Goal: Task Accomplishment & Management: Manage account settings

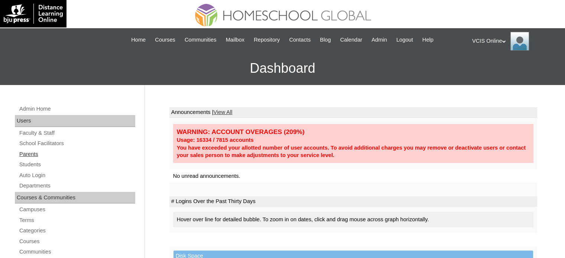
click at [35, 153] on link "Parents" at bounding box center [77, 154] width 117 height 9
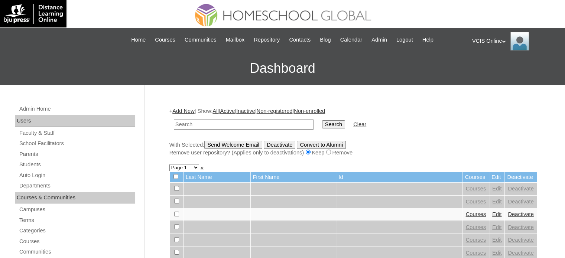
paste input "VCIS020-9B-SA2025"
type input "VCIS020-9B-SA2025"
click at [322, 124] on input "Search" at bounding box center [333, 124] width 23 height 8
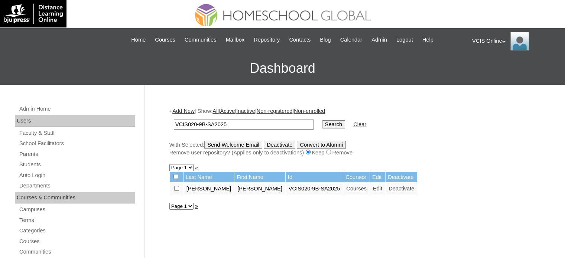
click at [373, 190] on link "Edit" at bounding box center [377, 189] width 9 height 6
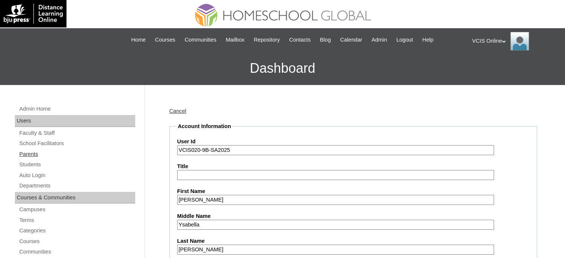
drag, startPoint x: 241, startPoint y: 151, endPoint x: 110, endPoint y: 151, distance: 131.2
paste input "3-10"
type input "VCIS023-10B-SA2025"
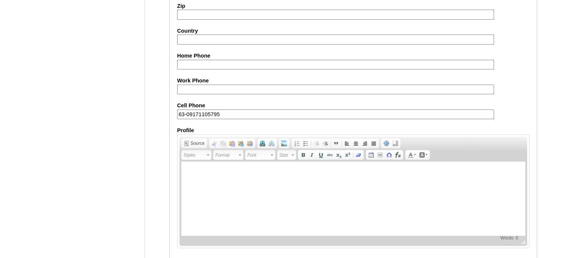
scroll to position [872, 0]
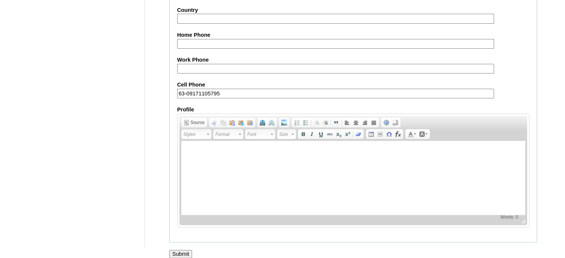
drag, startPoint x: 180, startPoint y: 246, endPoint x: 194, endPoint y: 237, distance: 16.6
click at [180, 250] on input "Submit" at bounding box center [180, 254] width 23 height 8
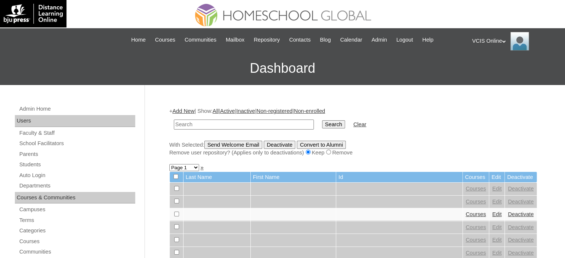
paste input "VCIS023-10B-SA2025"
type input "VCIS023-10B-SA2025"
click at [322, 121] on input "Search" at bounding box center [333, 124] width 23 height 8
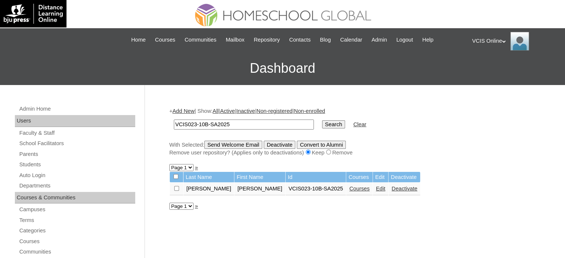
click at [349, 189] on link "Courses" at bounding box center [359, 189] width 20 height 6
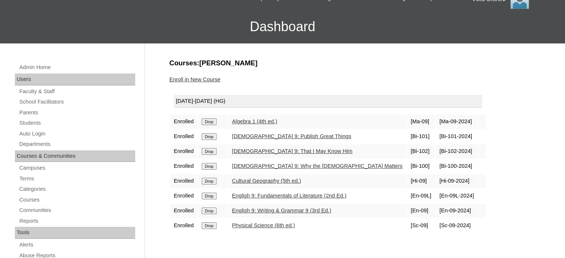
scroll to position [74, 0]
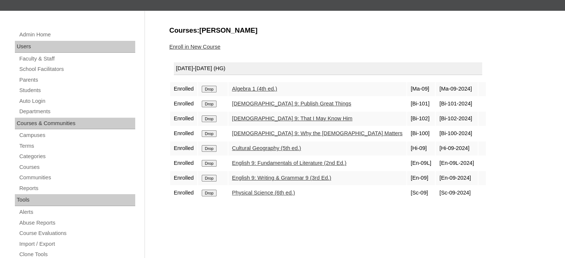
click at [211, 90] on input "Drop" at bounding box center [209, 89] width 14 height 7
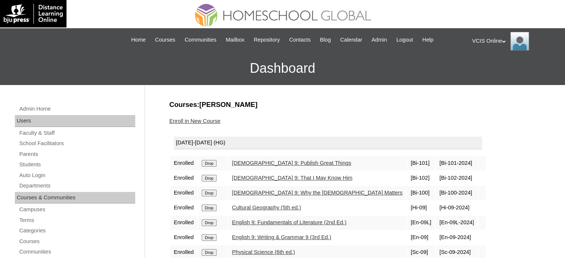
scroll to position [111, 0]
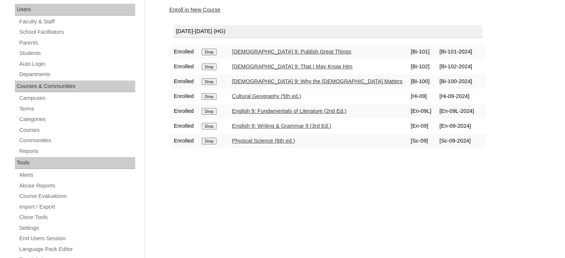
click at [208, 54] on input "Drop" at bounding box center [209, 52] width 14 height 7
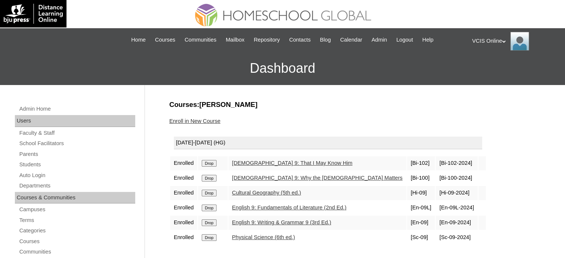
click at [204, 165] on td "Drop" at bounding box center [212, 163] width 29 height 14
click at [212, 161] on input "Drop" at bounding box center [209, 163] width 14 height 7
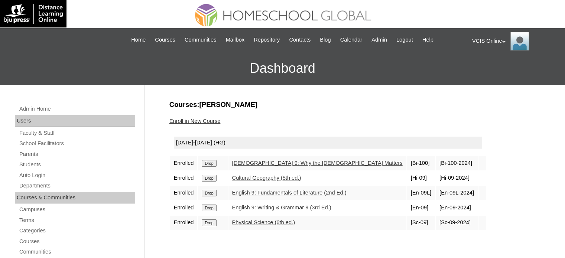
click at [213, 163] on input "Drop" at bounding box center [209, 163] width 14 height 7
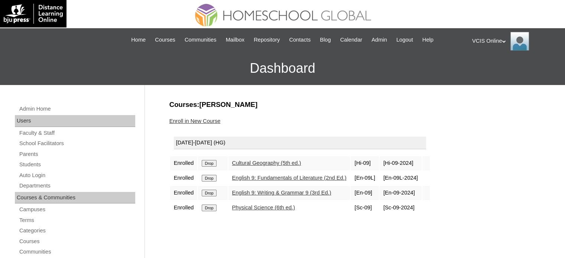
click at [211, 163] on input "Drop" at bounding box center [209, 163] width 14 height 7
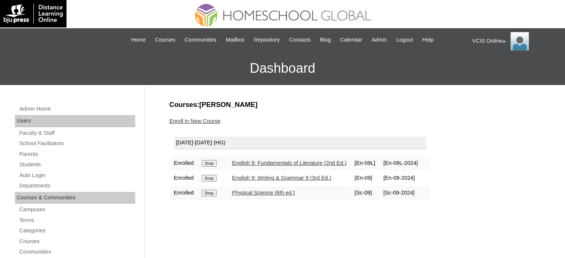
click at [214, 164] on input "Drop" at bounding box center [209, 163] width 14 height 7
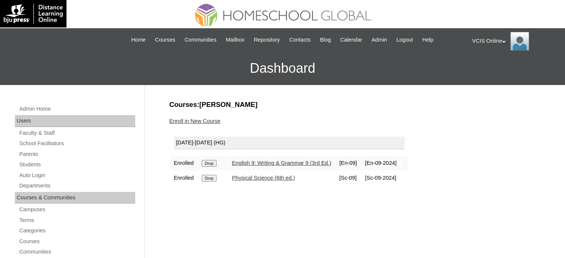
click at [216, 161] on input "Drop" at bounding box center [209, 163] width 14 height 7
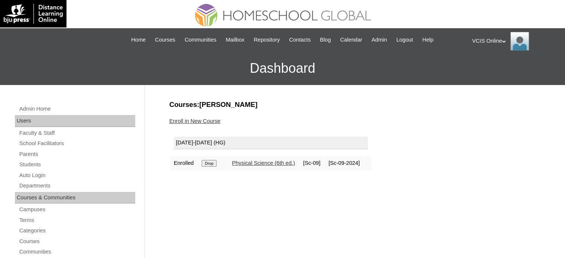
click at [213, 164] on input "Drop" at bounding box center [209, 163] width 14 height 7
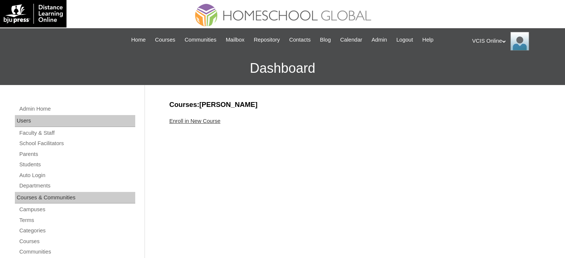
click at [206, 120] on link "Enroll in New Course" at bounding box center [194, 121] width 51 height 6
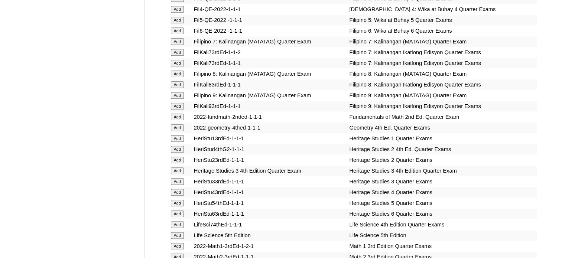
scroll to position [2216, 0]
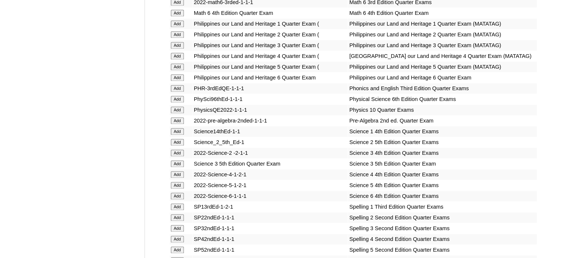
scroll to position [1852, 0]
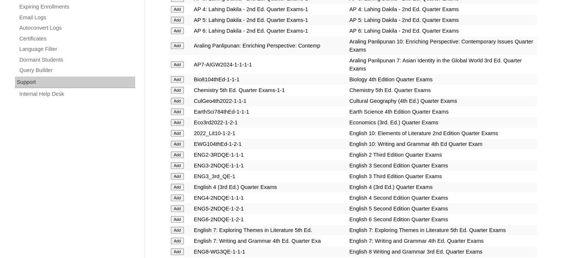
scroll to position [1777, 0]
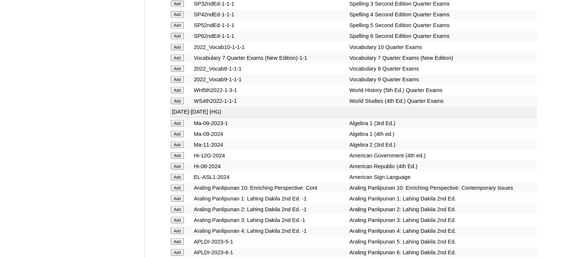
scroll to position [2922, 0]
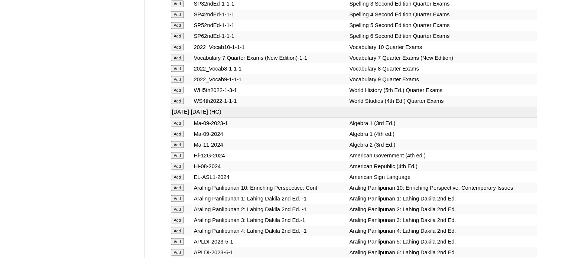
scroll to position [1553, 0]
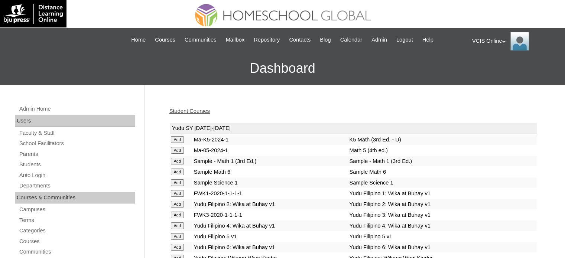
click at [190, 107] on div "Student Courses" at bounding box center [353, 111] width 368 height 8
click at [188, 110] on link "Student Courses" at bounding box center [189, 111] width 40 height 6
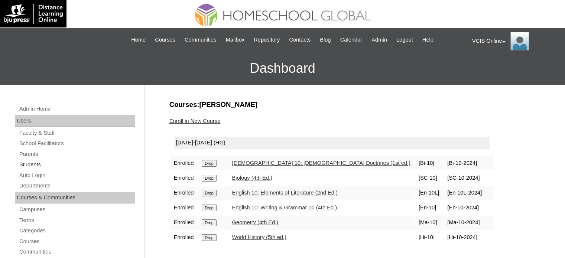
click at [33, 162] on link "Students" at bounding box center [77, 164] width 117 height 9
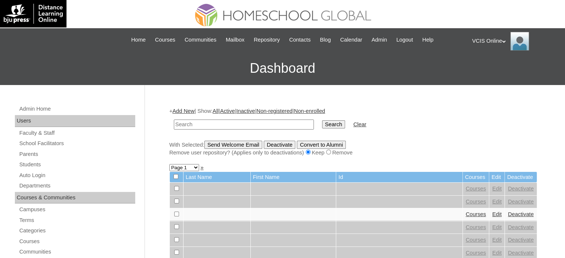
paste input "VCIS023-10B-SA2025"
type input "VCIS023-10B-SA2025"
click at [322, 123] on input "Search" at bounding box center [333, 124] width 23 height 8
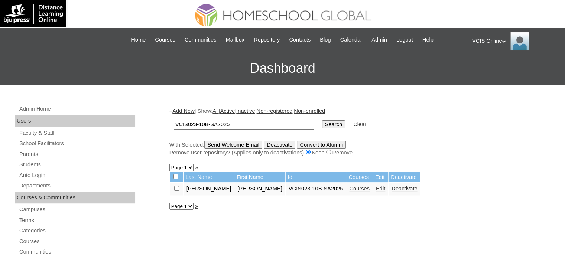
click at [376, 188] on link "Edit" at bounding box center [380, 189] width 9 height 6
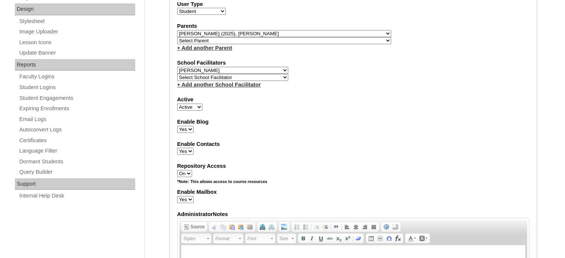
scroll to position [372, 0]
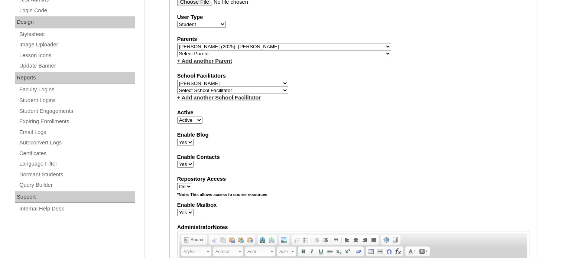
click at [256, 81] on select "Select School Facilitator [PERSON_NAME] [PERSON_NAME] Gloryfe [PERSON_NAME] [PE…" at bounding box center [232, 83] width 111 height 7
select select "36077"
click at [177, 80] on select "Select School Facilitator [PERSON_NAME] [PERSON_NAME] Gloryfe [PERSON_NAME] [PE…" at bounding box center [232, 83] width 111 height 7
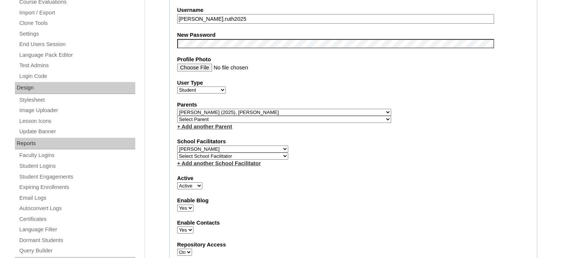
scroll to position [297, 0]
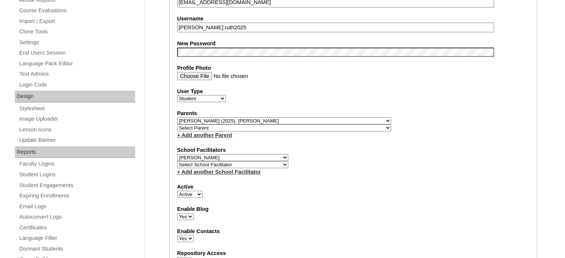
click at [426, 175] on fieldset "Account Information User Id VCIS023-10B-SA2025 Title First Name [PERSON_NAME] M…" at bounding box center [353, 129] width 368 height 609
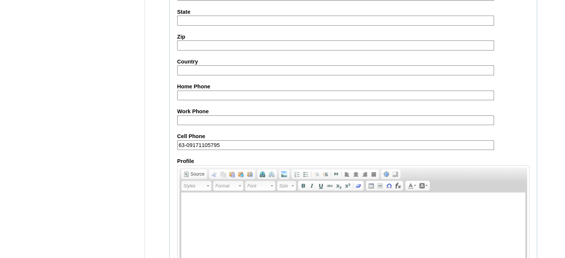
scroll to position [872, 0]
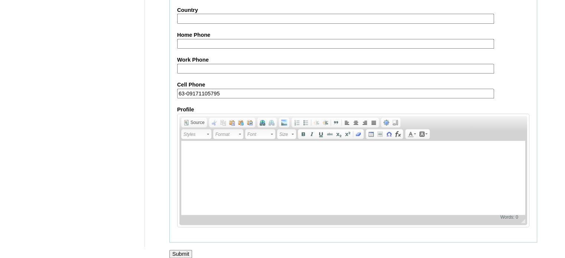
click at [181, 250] on input "Submit" at bounding box center [180, 254] width 23 height 8
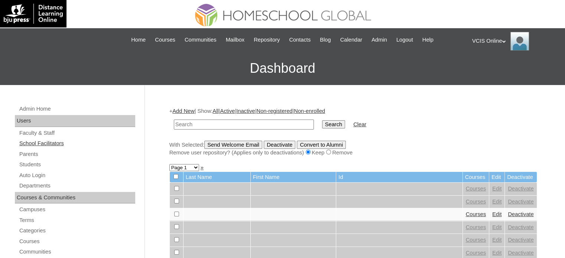
drag, startPoint x: 30, startPoint y: 156, endPoint x: 58, endPoint y: 142, distance: 30.6
click at [30, 155] on link "Parents" at bounding box center [77, 154] width 117 height 9
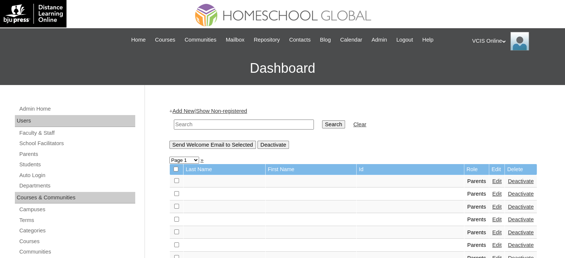
drag, startPoint x: 210, startPoint y: 121, endPoint x: 220, endPoint y: 121, distance: 9.7
click at [211, 121] on input "text" at bounding box center [244, 125] width 140 height 10
paste input "VCIS022-9B-PA2025"
type input "VCIS022-9B-PA2025"
click at [322, 121] on input "Search" at bounding box center [333, 124] width 23 height 8
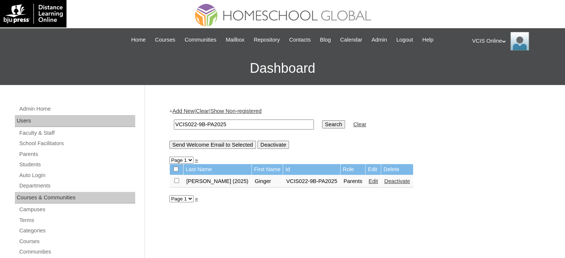
click at [369, 183] on link "Edit" at bounding box center [373, 181] width 9 height 6
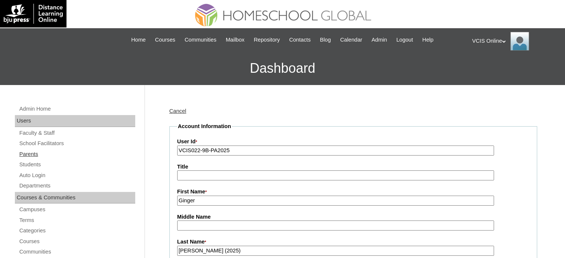
drag, startPoint x: 244, startPoint y: 151, endPoint x: 158, endPoint y: 152, distance: 86.6
paste input "3-10"
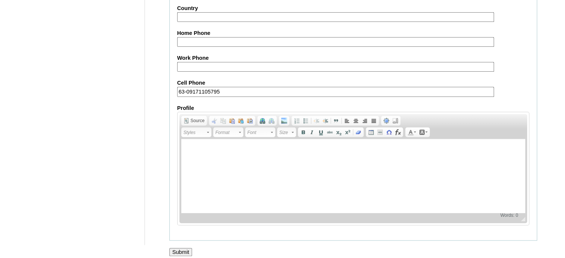
scroll to position [711, 0]
type input "VCIS023-10B-PA2025"
click at [185, 248] on input "Submit" at bounding box center [180, 251] width 23 height 8
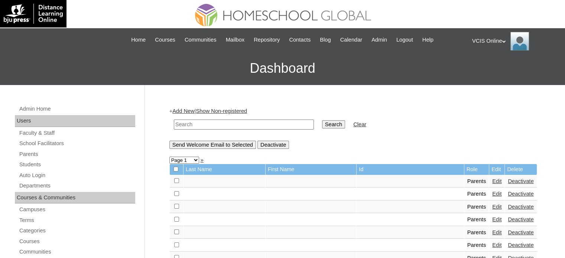
drag, startPoint x: 217, startPoint y: 124, endPoint x: 221, endPoint y: 124, distance: 4.5
click at [217, 124] on input "text" at bounding box center [244, 125] width 140 height 10
paste input "VCIS023-10B-PA2025"
type input "VCIS023-10B-PA2025"
click at [322, 124] on input "Search" at bounding box center [333, 124] width 23 height 8
